Goal: Task Accomplishment & Management: Use online tool/utility

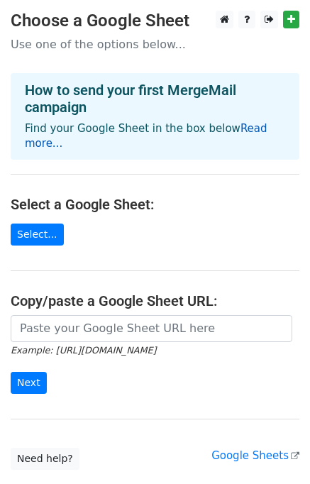
click at [248, 133] on link "Read more..." at bounding box center [146, 136] width 243 height 28
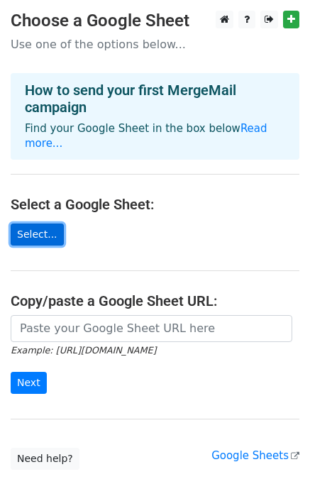
click at [36, 223] on link "Select..." at bounding box center [37, 234] width 53 height 22
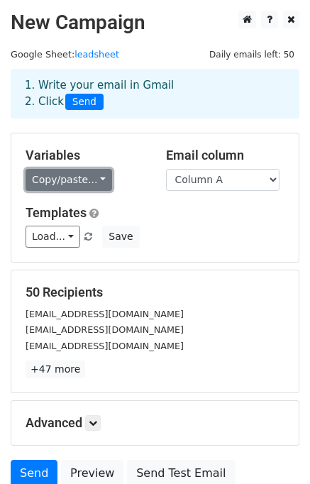
click at [96, 181] on link "Copy/paste..." at bounding box center [69, 180] width 87 height 22
click at [91, 174] on link "Copy/paste..." at bounding box center [69, 180] width 87 height 22
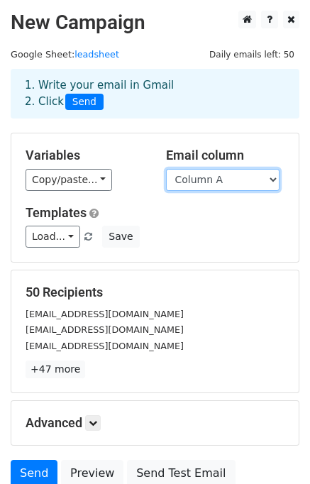
click at [233, 179] on select "Column A" at bounding box center [222, 180] width 113 height 22
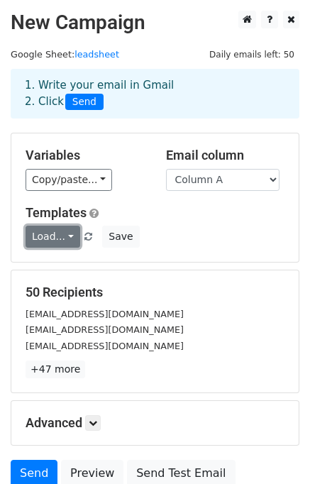
click at [61, 235] on link "Load..." at bounding box center [53, 236] width 55 height 22
click at [194, 225] on div "Templates Load... No templates saved Save" at bounding box center [155, 226] width 280 height 43
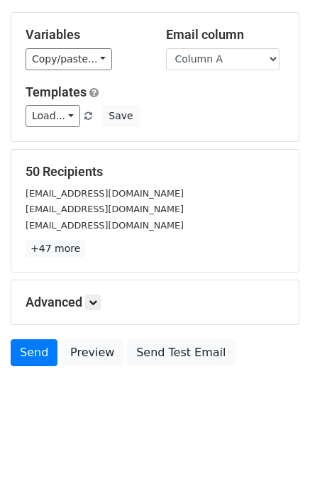
scroll to position [122, 0]
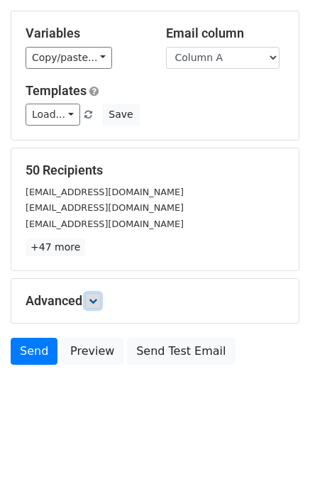
click at [95, 301] on icon at bounding box center [93, 300] width 9 height 9
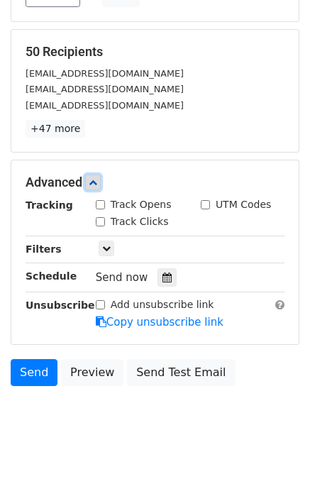
scroll to position [256, 0]
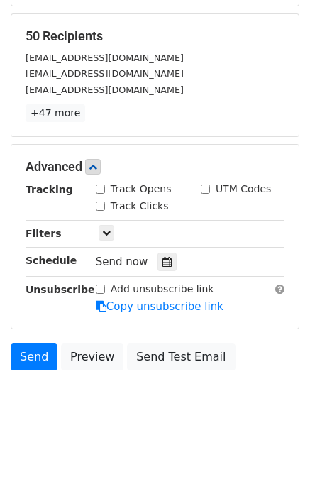
click at [104, 193] on div "Track Opens" at bounding box center [134, 189] width 76 height 15
click at [100, 185] on input "Track Opens" at bounding box center [100, 188] width 9 height 9
checkbox input "true"
click at [100, 208] on input "Track Clicks" at bounding box center [100, 205] width 9 height 9
checkbox input "true"
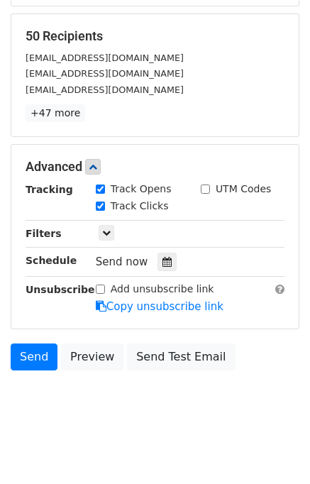
click at [208, 188] on input "UTM Codes" at bounding box center [205, 188] width 9 height 9
checkbox input "true"
click at [104, 230] on icon at bounding box center [106, 232] width 9 height 9
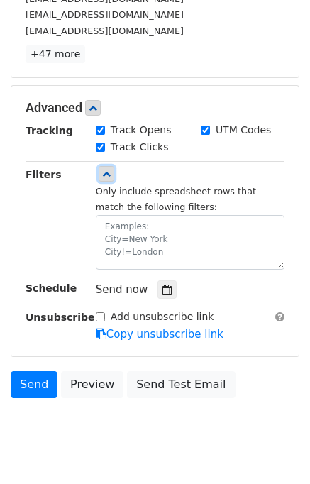
scroll to position [342, 0]
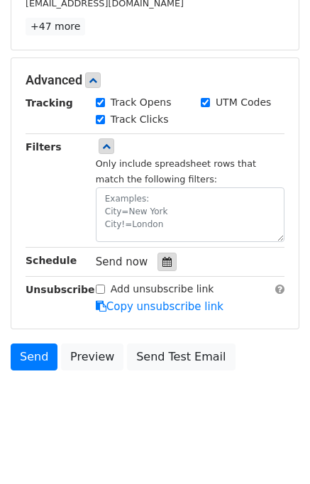
click at [162, 262] on icon at bounding box center [166, 262] width 9 height 10
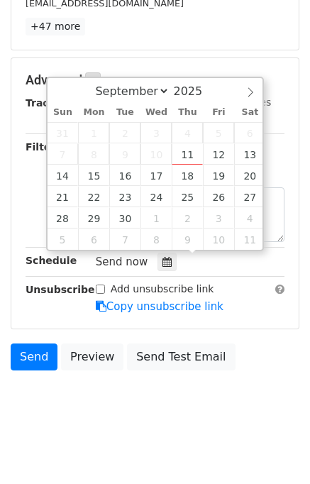
click at [205, 267] on div "Send now" at bounding box center [179, 261] width 167 height 19
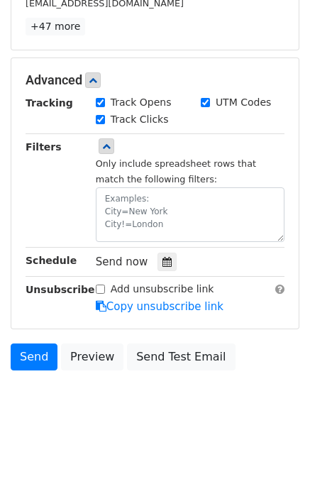
click at [99, 286] on input "Add unsubscribe link" at bounding box center [100, 288] width 9 height 9
checkbox input "true"
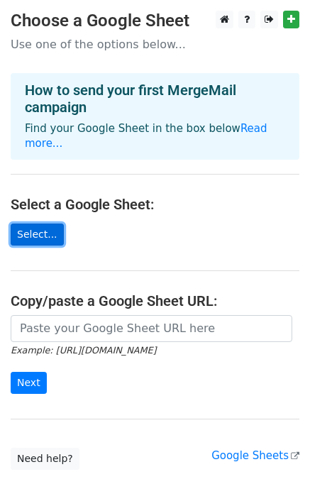
click at [39, 223] on link "Select..." at bounding box center [37, 234] width 53 height 22
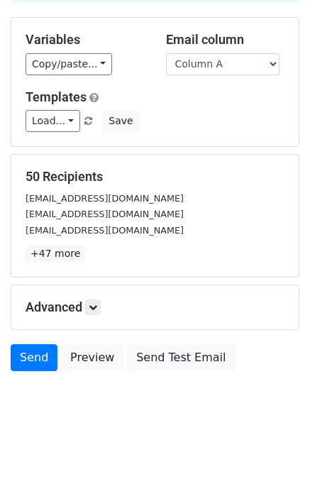
scroll to position [122, 0]
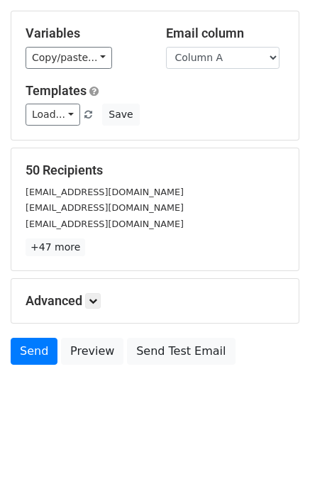
click at [87, 295] on h5 "Advanced" at bounding box center [155, 301] width 259 height 16
click at [96, 298] on icon at bounding box center [93, 300] width 9 height 9
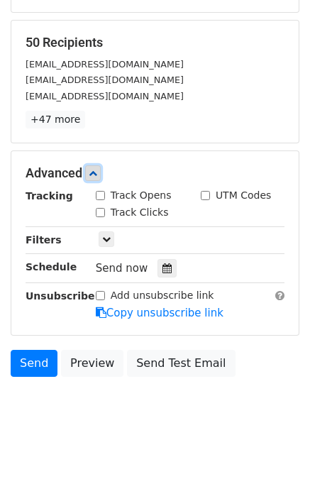
scroll to position [260, 0]
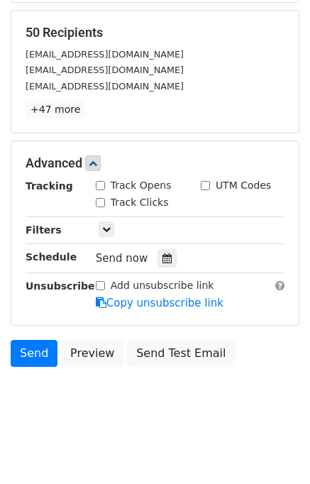
click at [103, 282] on input "Add unsubscribe link" at bounding box center [100, 285] width 9 height 9
checkbox input "true"
click at [99, 185] on input "Track Opens" at bounding box center [100, 185] width 9 height 9
checkbox input "true"
click at [99, 199] on input "Track Clicks" at bounding box center [100, 202] width 9 height 9
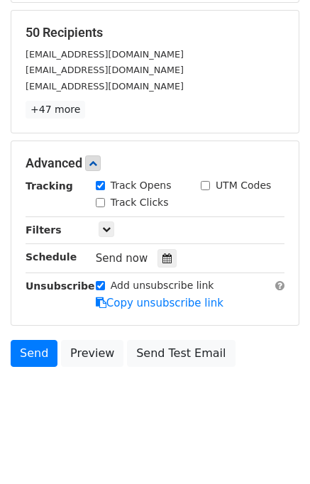
checkbox input "true"
click at [207, 184] on input "UTM Codes" at bounding box center [205, 185] width 9 height 9
checkbox input "true"
click at [107, 225] on icon at bounding box center [106, 229] width 9 height 9
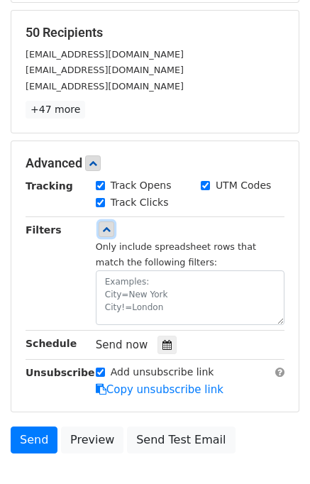
click at [107, 225] on icon at bounding box center [106, 229] width 9 height 9
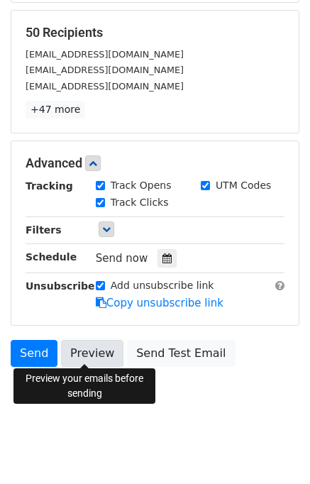
click at [89, 350] on link "Preview" at bounding box center [92, 353] width 62 height 27
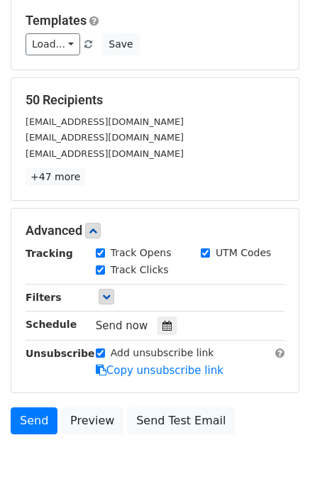
scroll to position [252, 0]
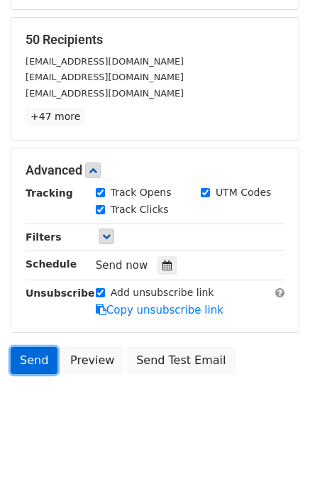
click at [45, 357] on link "Send" at bounding box center [34, 360] width 47 height 27
click at [36, 359] on link "Send" at bounding box center [34, 360] width 47 height 27
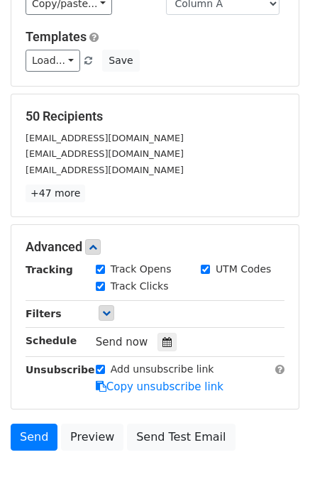
scroll to position [260, 0]
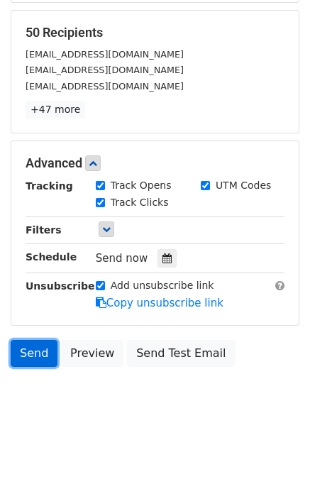
click at [27, 350] on link "Send" at bounding box center [34, 353] width 47 height 27
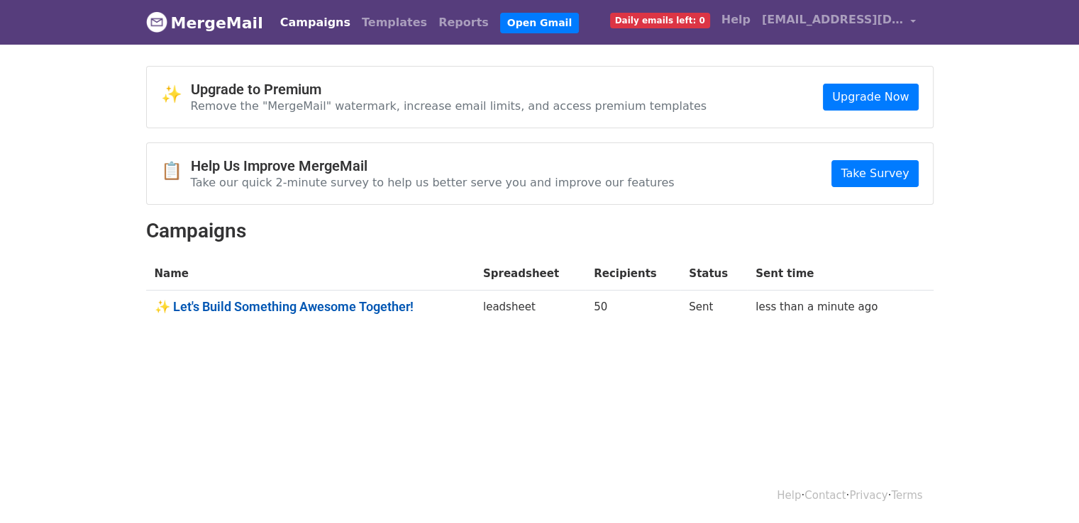
click at [338, 306] on link "✨ Let's Build Something Awesome Together!" at bounding box center [310, 307] width 311 height 16
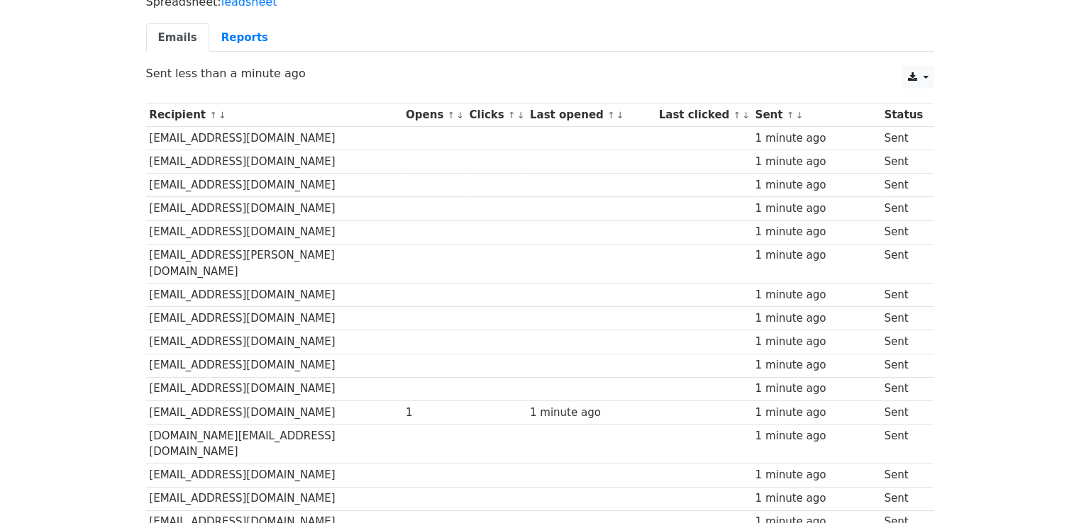
scroll to position [199, 0]
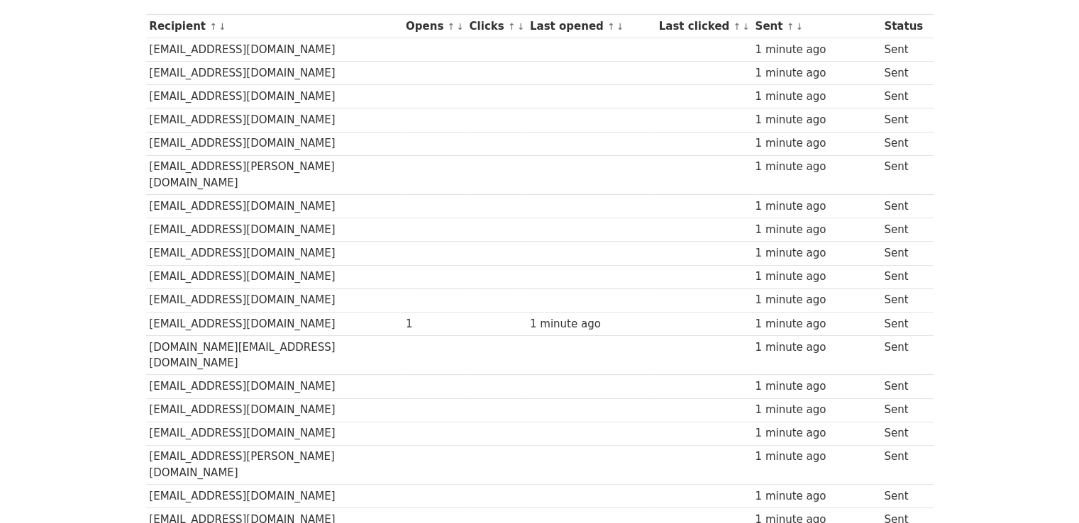
click at [213, 312] on td "[EMAIL_ADDRESS][DOMAIN_NAME]" at bounding box center [274, 323] width 257 height 23
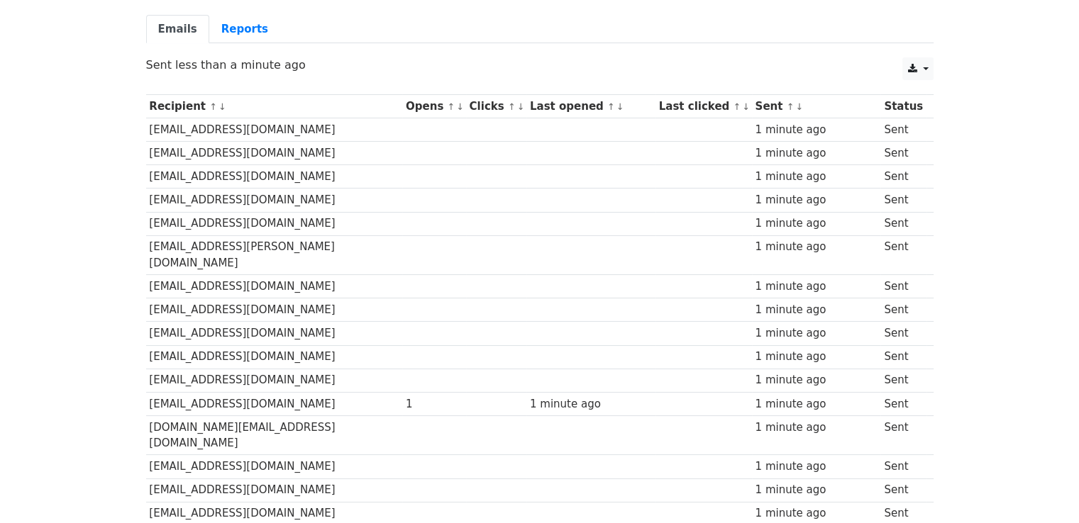
scroll to position [60, 0]
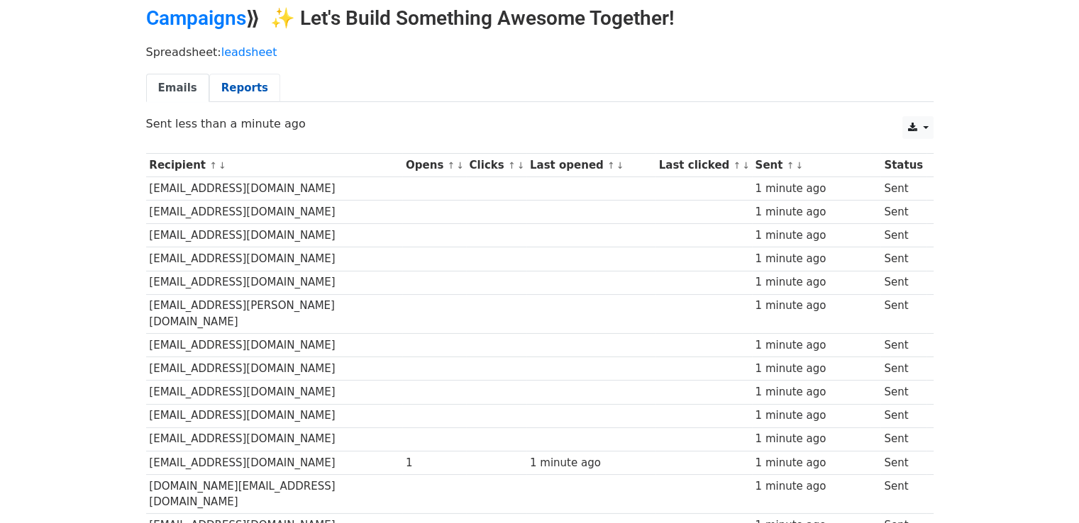
click at [222, 84] on link "Reports" at bounding box center [244, 88] width 71 height 29
